Goal: Use online tool/utility: Utilize a website feature to perform a specific function

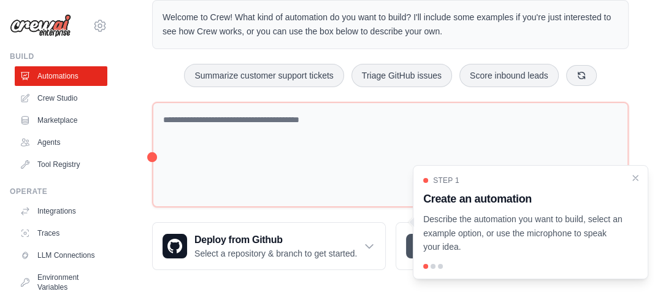
scroll to position [58, 0]
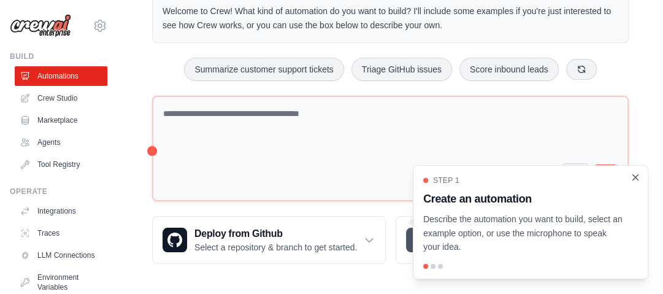
click at [633, 181] on icon "Close walkthrough" at bounding box center [635, 177] width 11 height 11
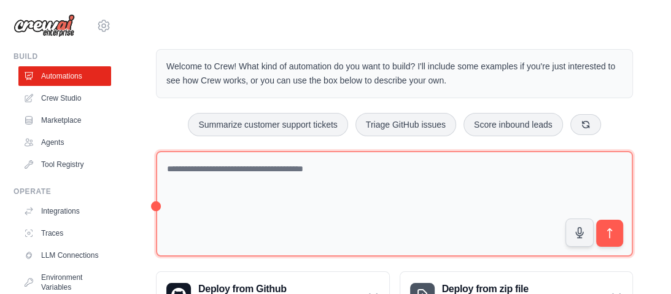
scroll to position [0, 0]
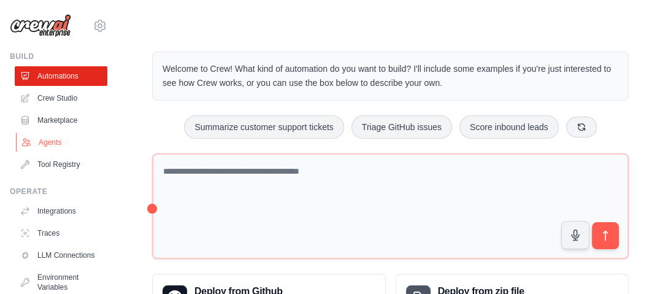
click at [75, 138] on link "Agents" at bounding box center [62, 143] width 93 height 20
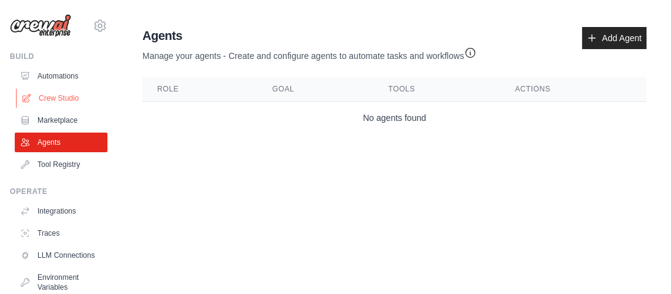
click at [83, 96] on link "Crew Studio" at bounding box center [62, 98] width 93 height 20
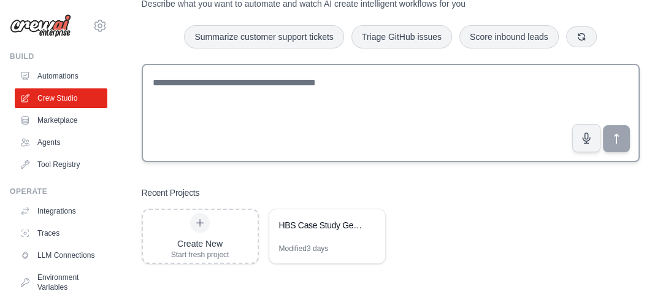
scroll to position [55, 0]
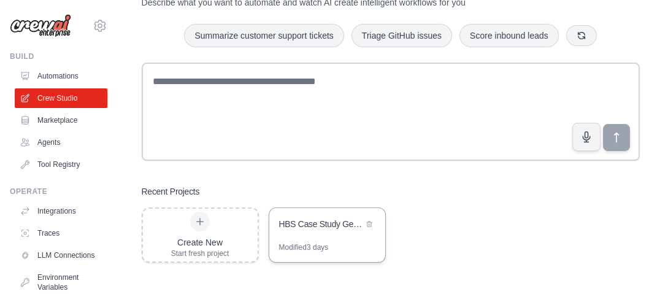
click at [297, 226] on div "HBS Case Study Generator" at bounding box center [321, 224] width 84 height 12
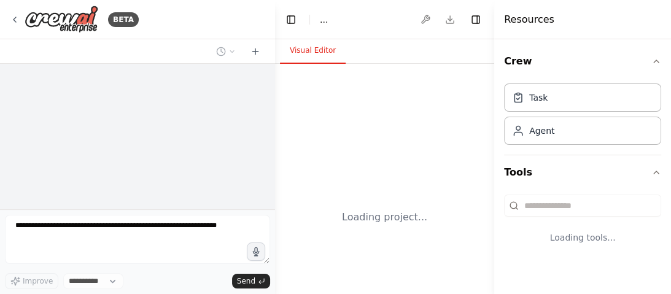
select select "****"
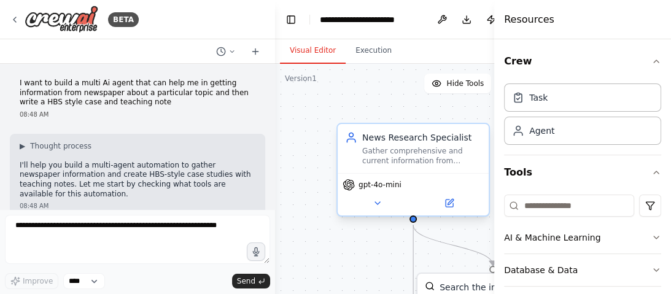
scroll to position [1114, 0]
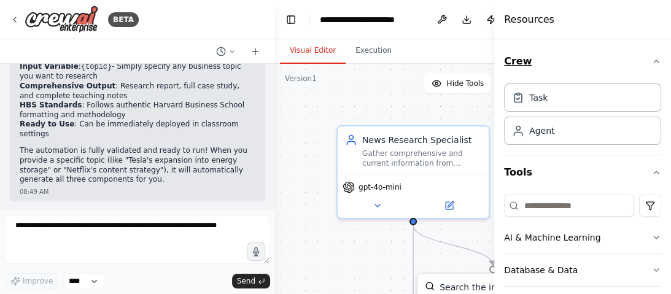
click at [651, 60] on icon "button" at bounding box center [656, 61] width 10 height 10
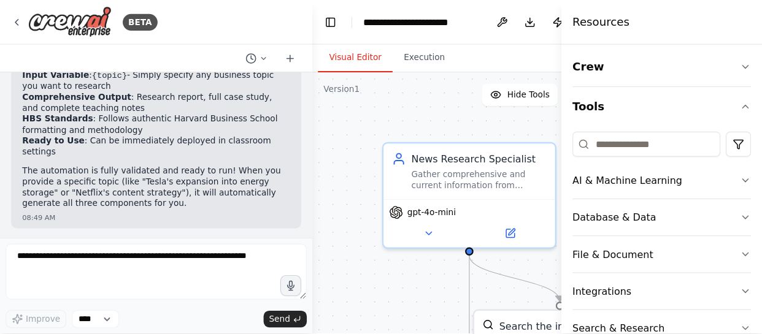
scroll to position [0, 0]
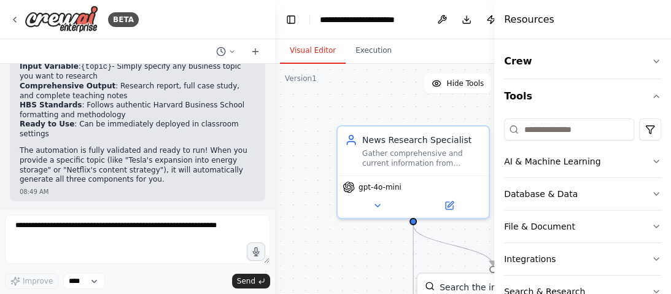
click at [446, 50] on div "Visual Editor Execution" at bounding box center [417, 51] width 285 height 25
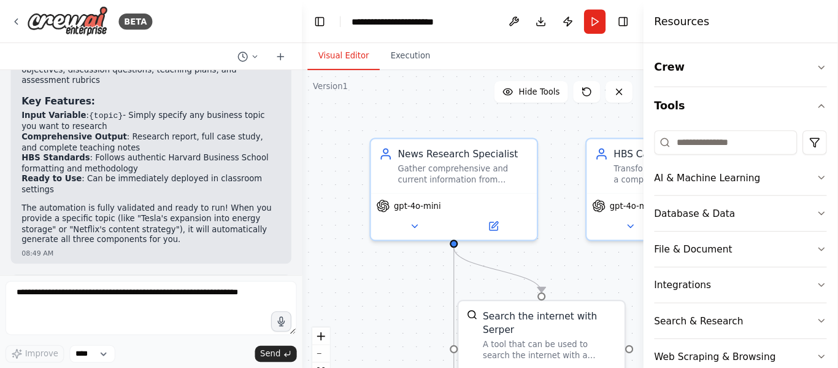
scroll to position [1044, 0]
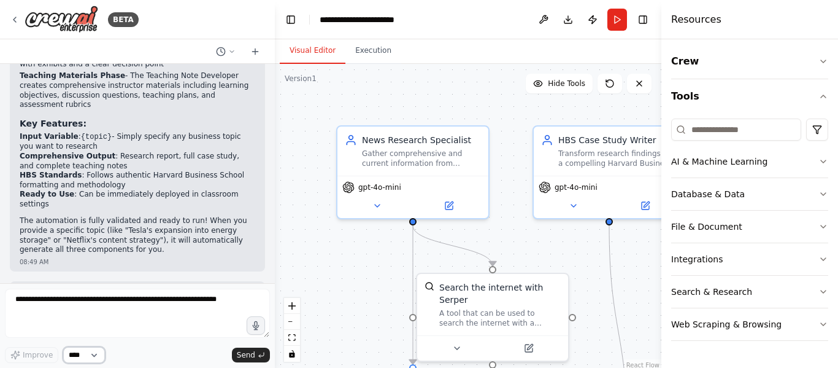
click at [89, 293] on select "****" at bounding box center [84, 355] width 42 height 16
